Goal: Task Accomplishment & Management: Use online tool/utility

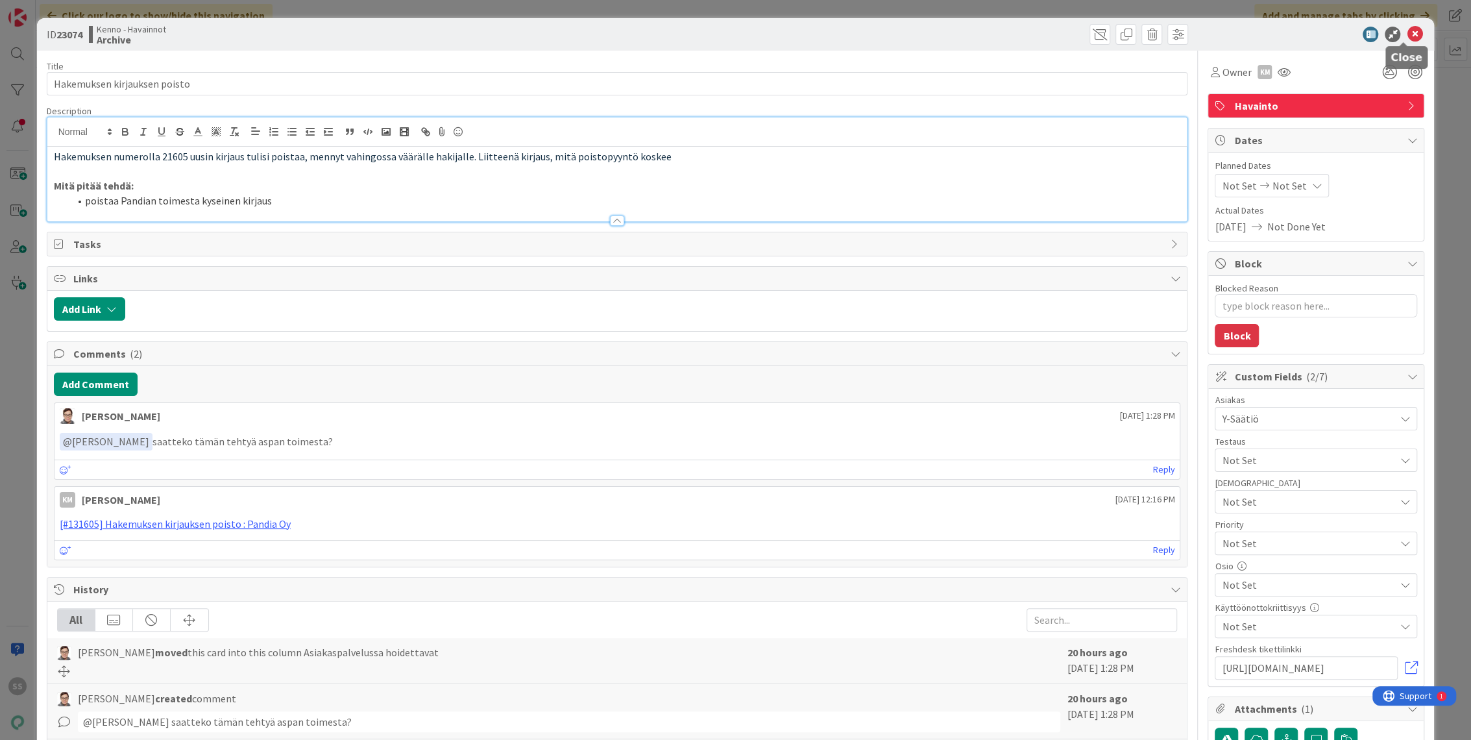
click at [1407, 36] on icon at bounding box center [1415, 35] width 16 height 16
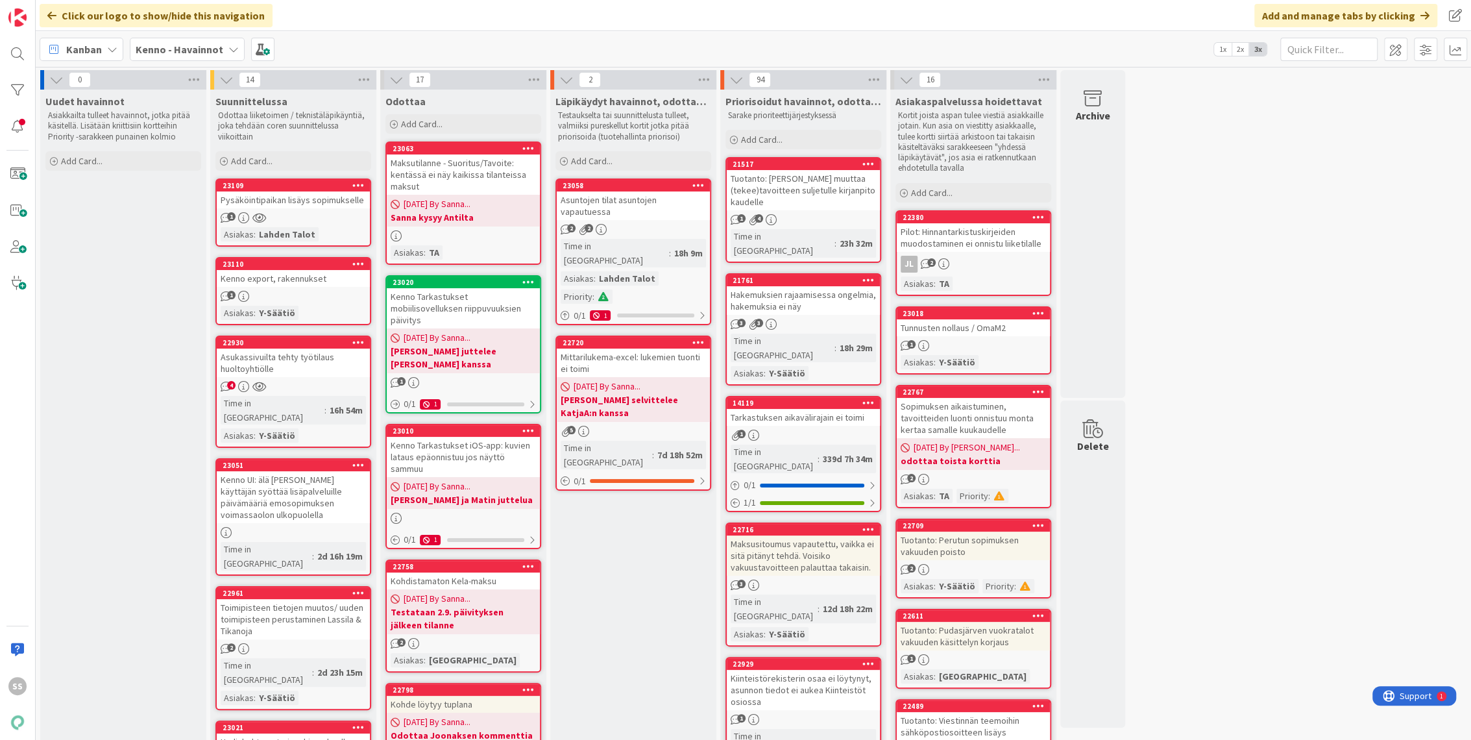
click at [326, 212] on div "1" at bounding box center [293, 217] width 153 height 11
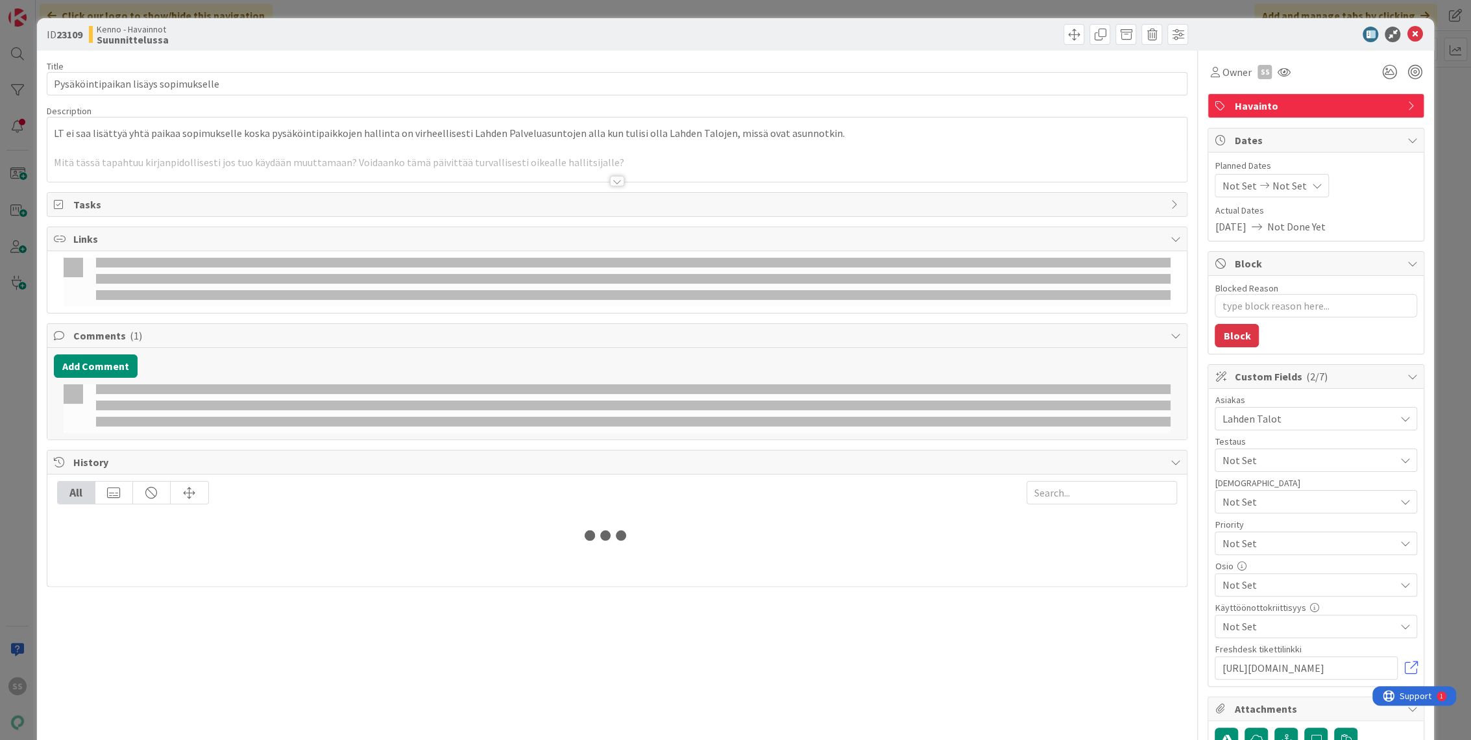
type textarea "x"
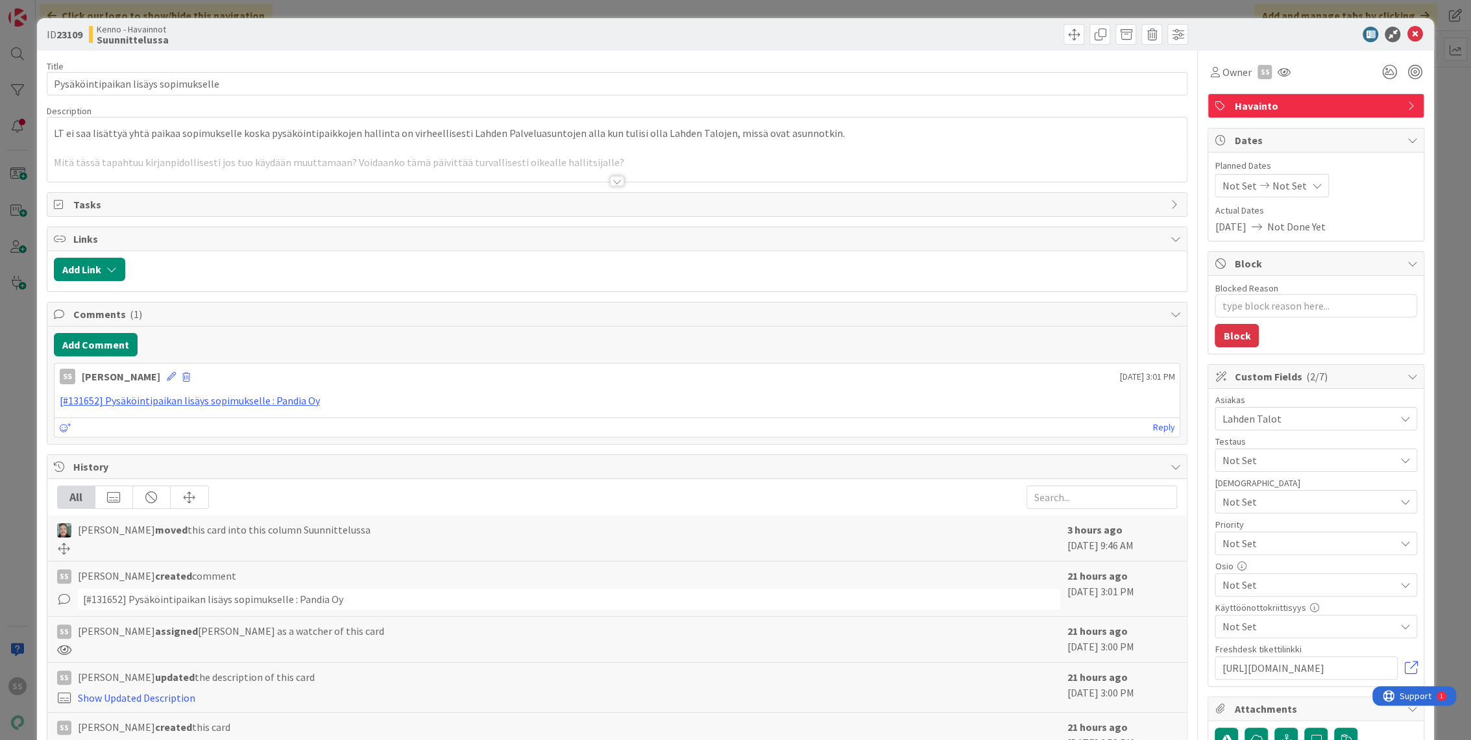
click at [610, 183] on div at bounding box center [617, 181] width 14 height 10
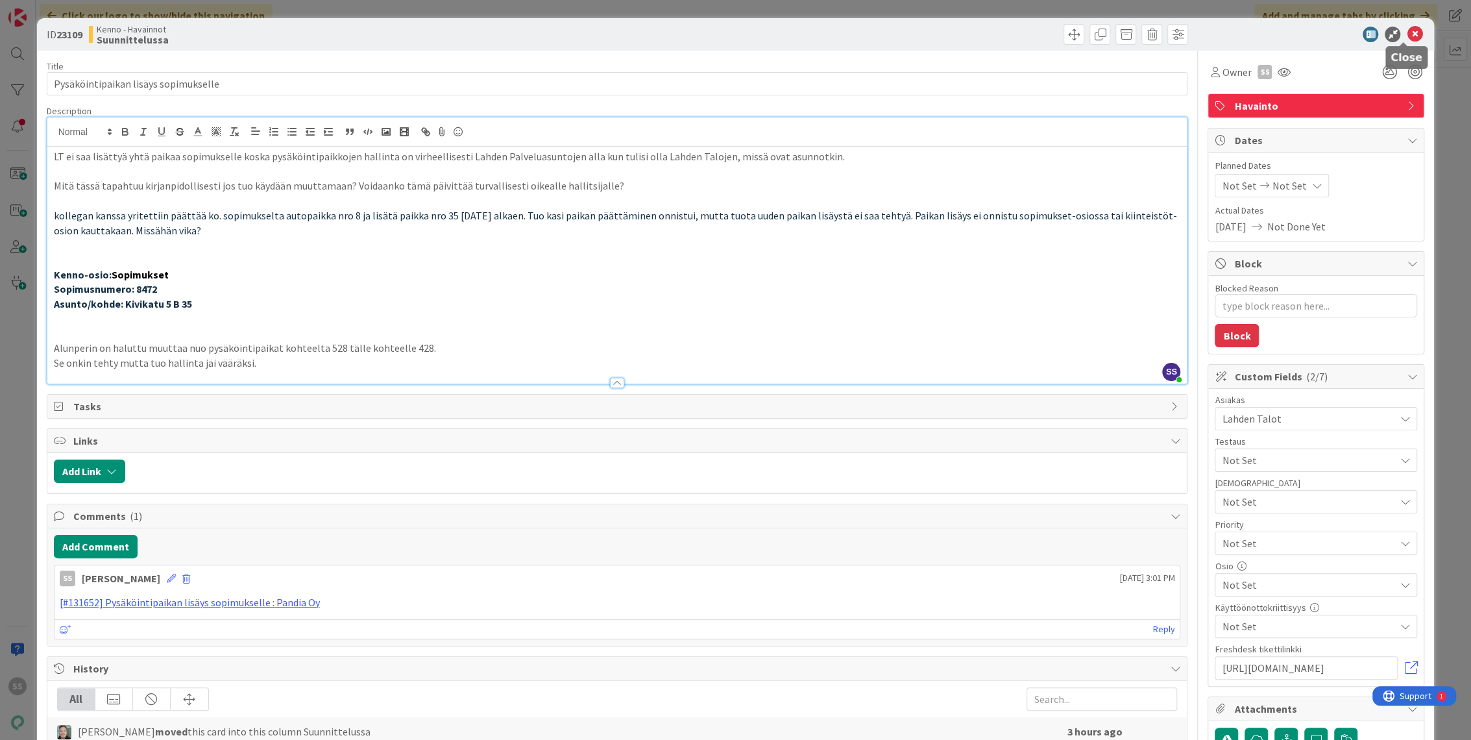
click at [1407, 32] on icon at bounding box center [1415, 35] width 16 height 16
